Goal: Task Accomplishment & Management: Manage account settings

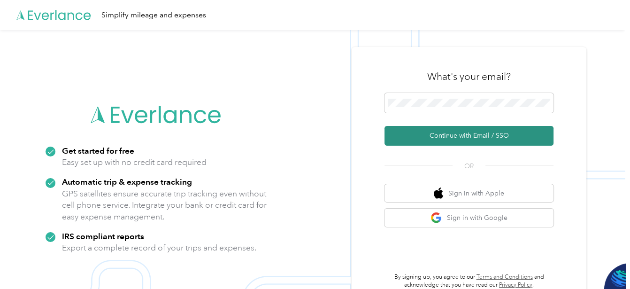
click at [466, 133] on button "Continue with Email / SSO" at bounding box center [468, 136] width 169 height 20
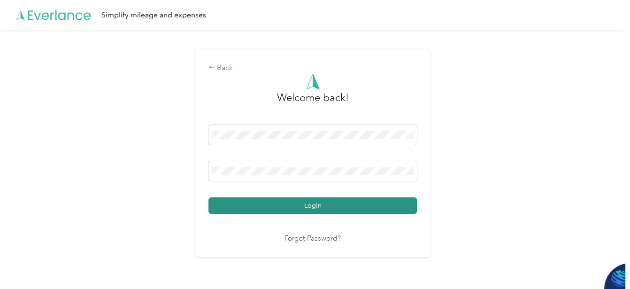
click at [315, 206] on button "Login" at bounding box center [312, 205] width 208 height 16
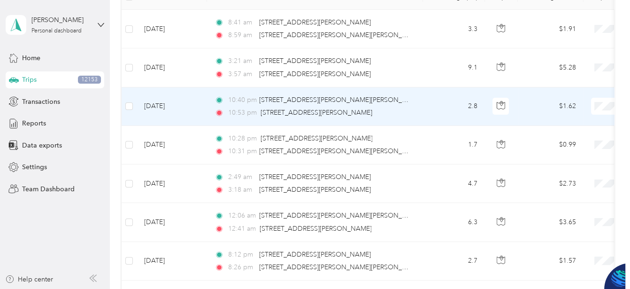
scroll to position [128, 0]
